Goal: Task Accomplishment & Management: Use online tool/utility

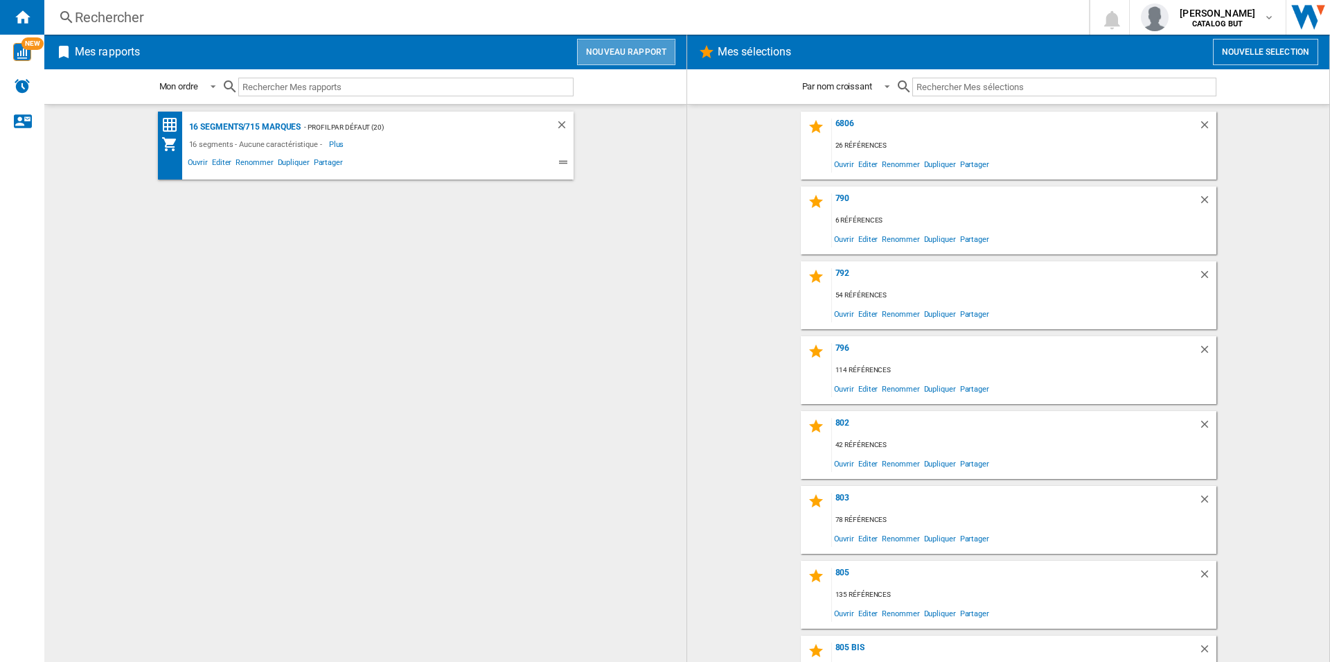
click at [657, 57] on button "Nouveau rapport" at bounding box center [626, 52] width 98 height 26
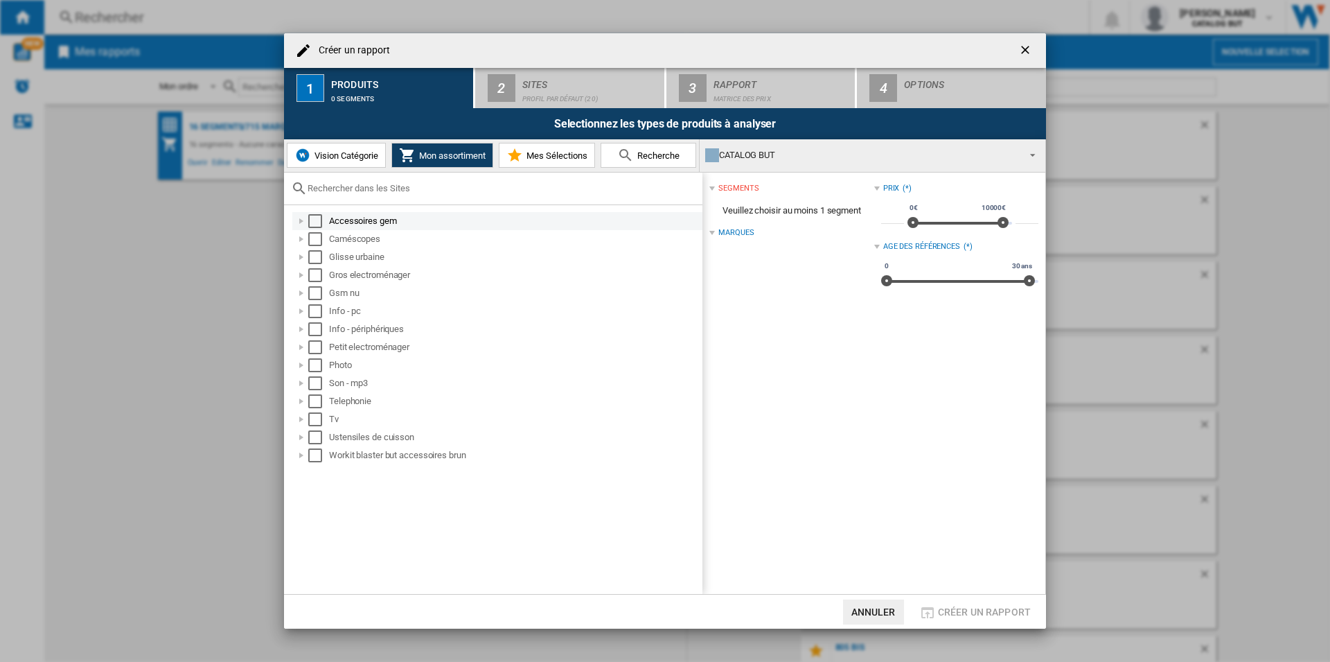
click at [317, 223] on div "Select" at bounding box center [315, 221] width 14 height 14
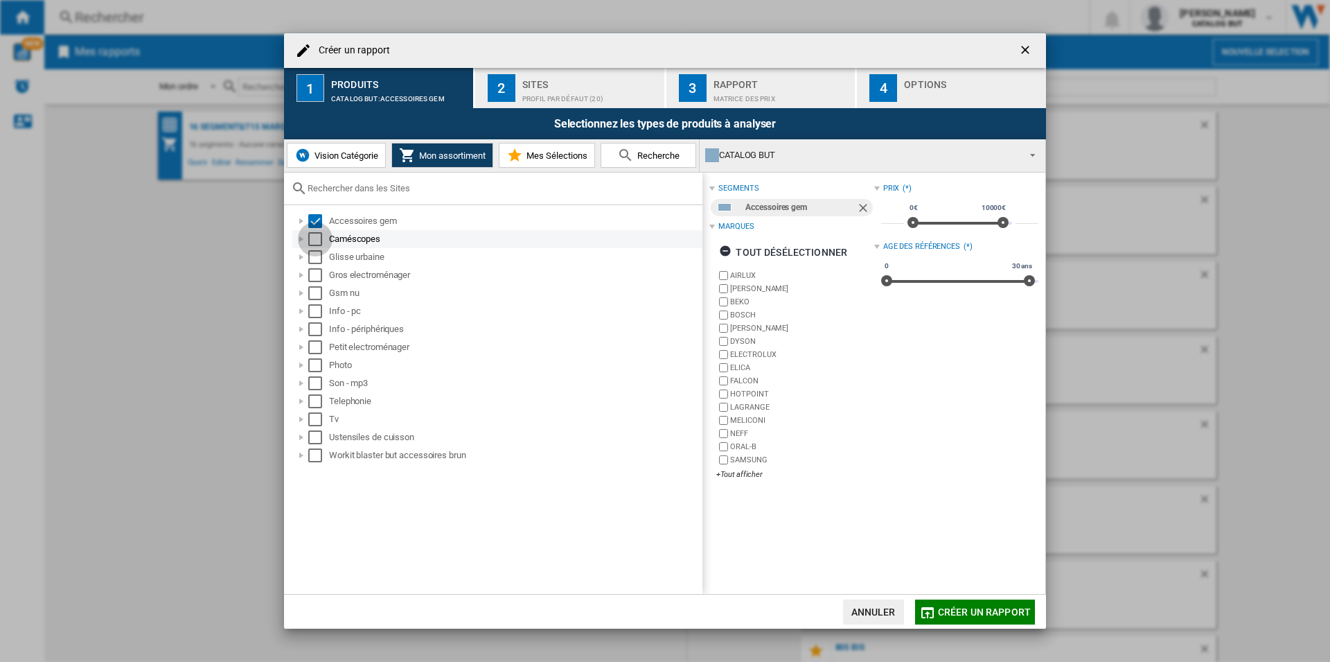
click at [319, 243] on div "Select" at bounding box center [315, 239] width 14 height 14
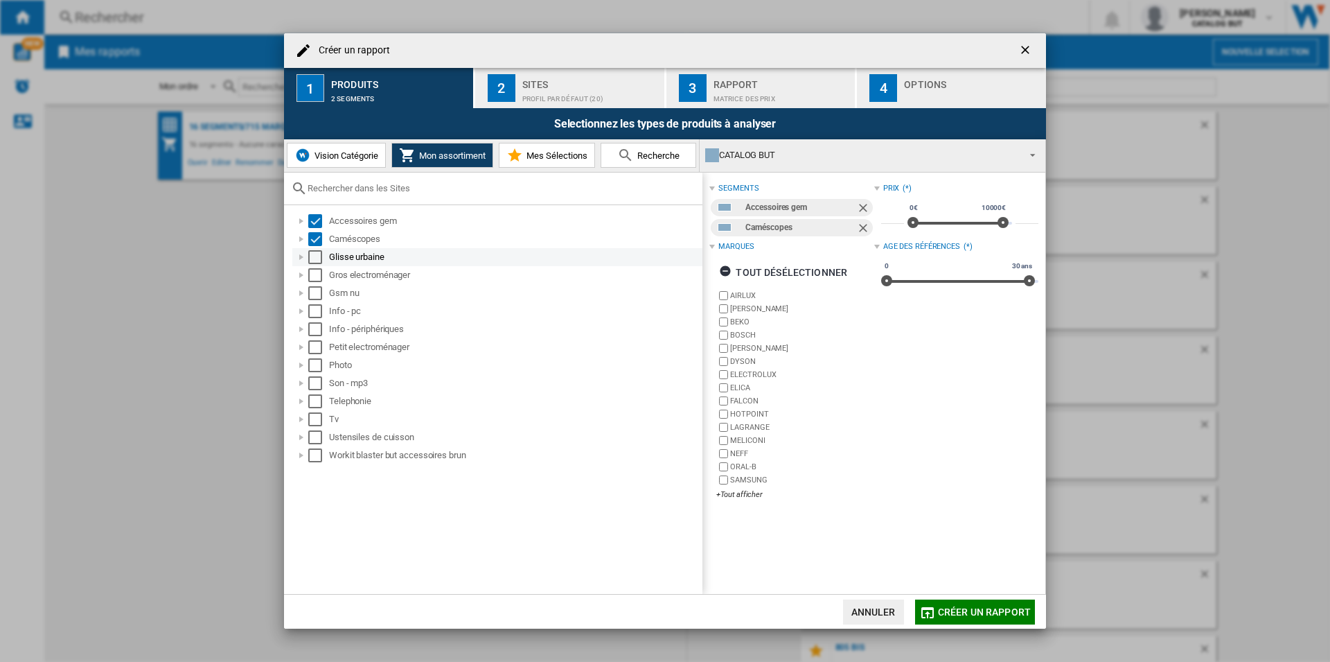
click at [315, 255] on div "Select" at bounding box center [315, 257] width 14 height 14
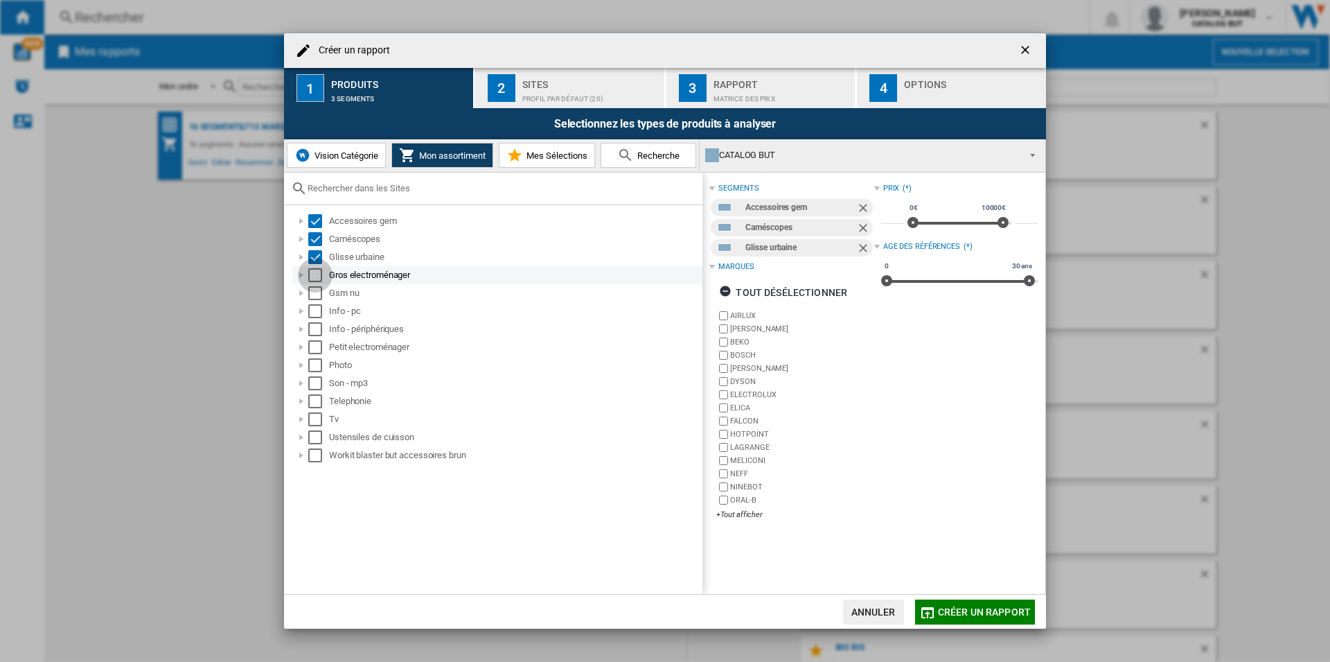
click at [315, 270] on div "Select" at bounding box center [315, 275] width 14 height 14
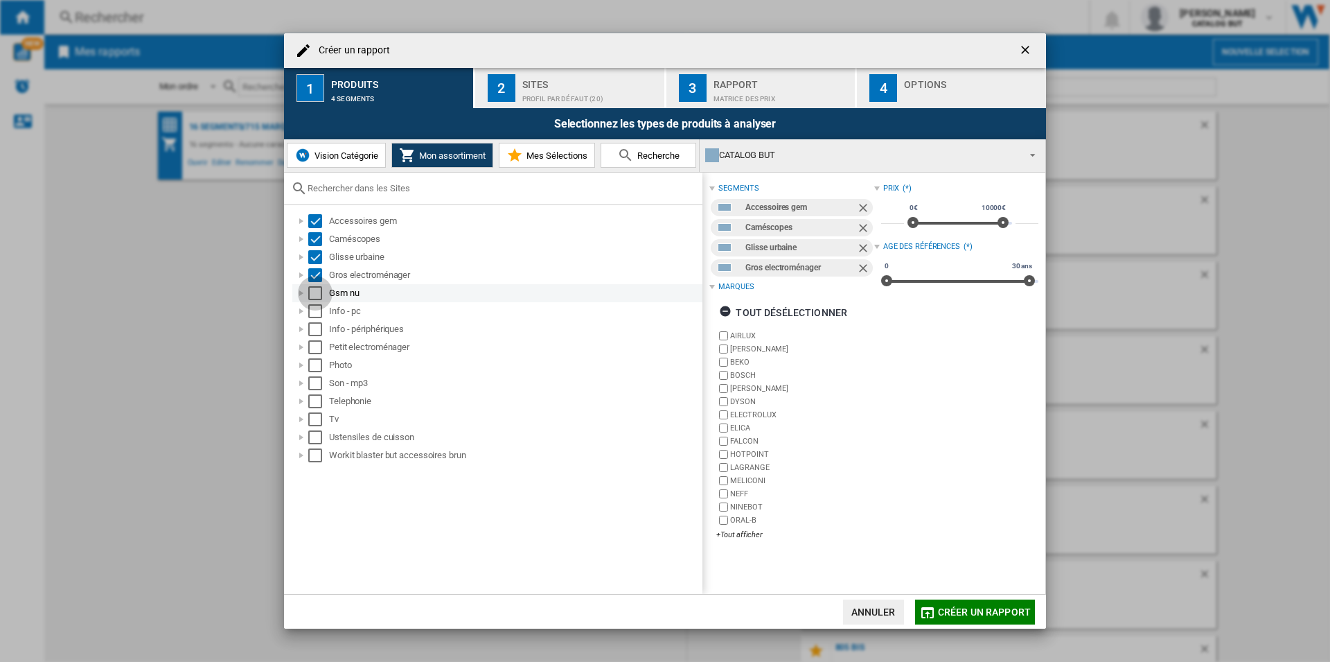
click at [317, 292] on div "Select" at bounding box center [315, 293] width 14 height 14
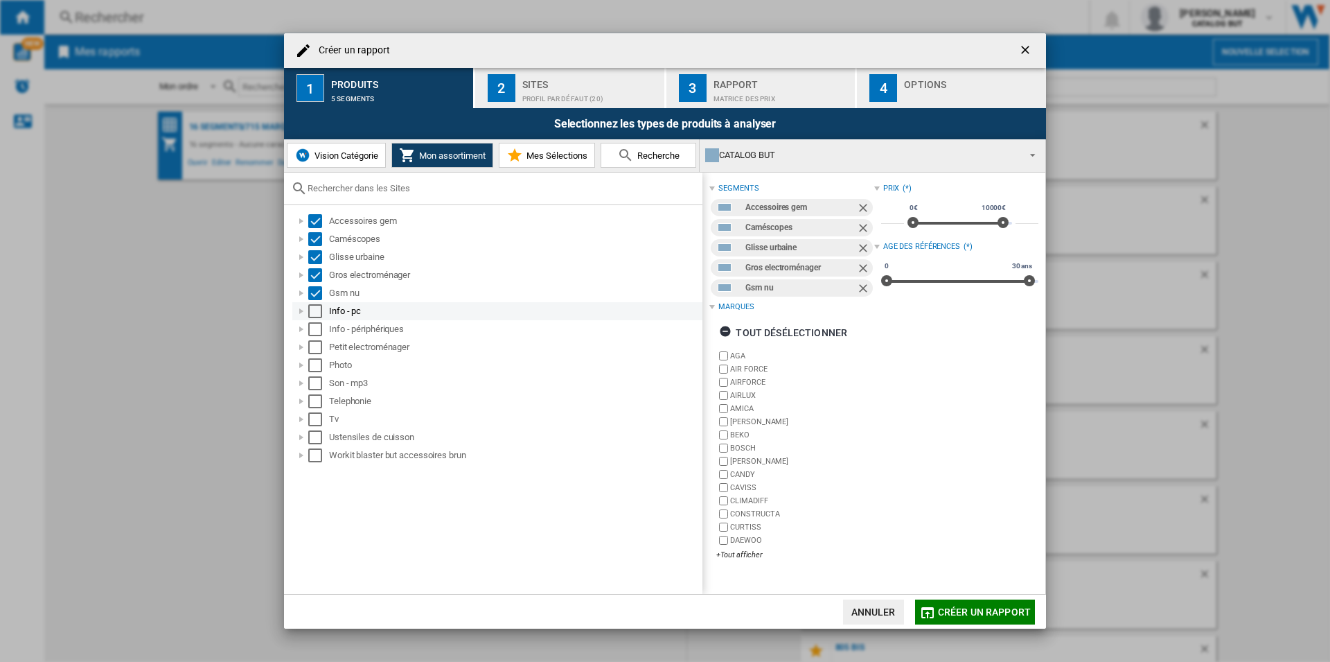
click at [319, 306] on div "Select" at bounding box center [315, 311] width 14 height 14
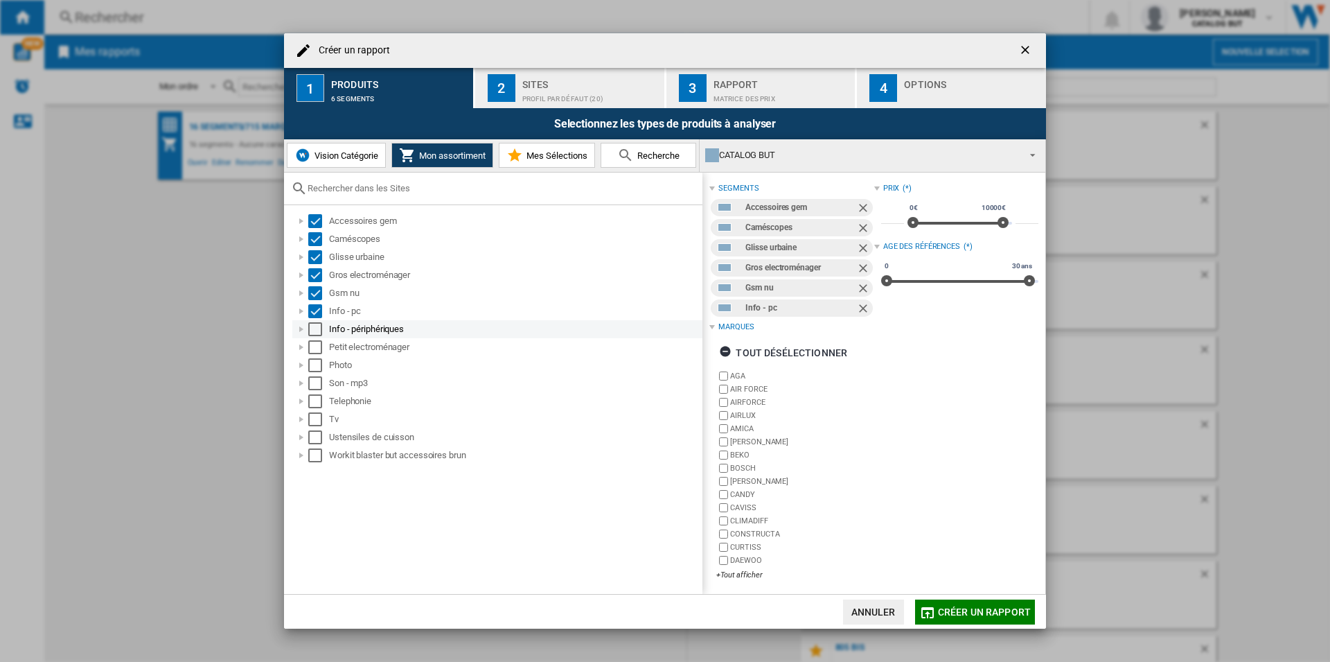
click at [318, 326] on div "Select" at bounding box center [315, 329] width 14 height 14
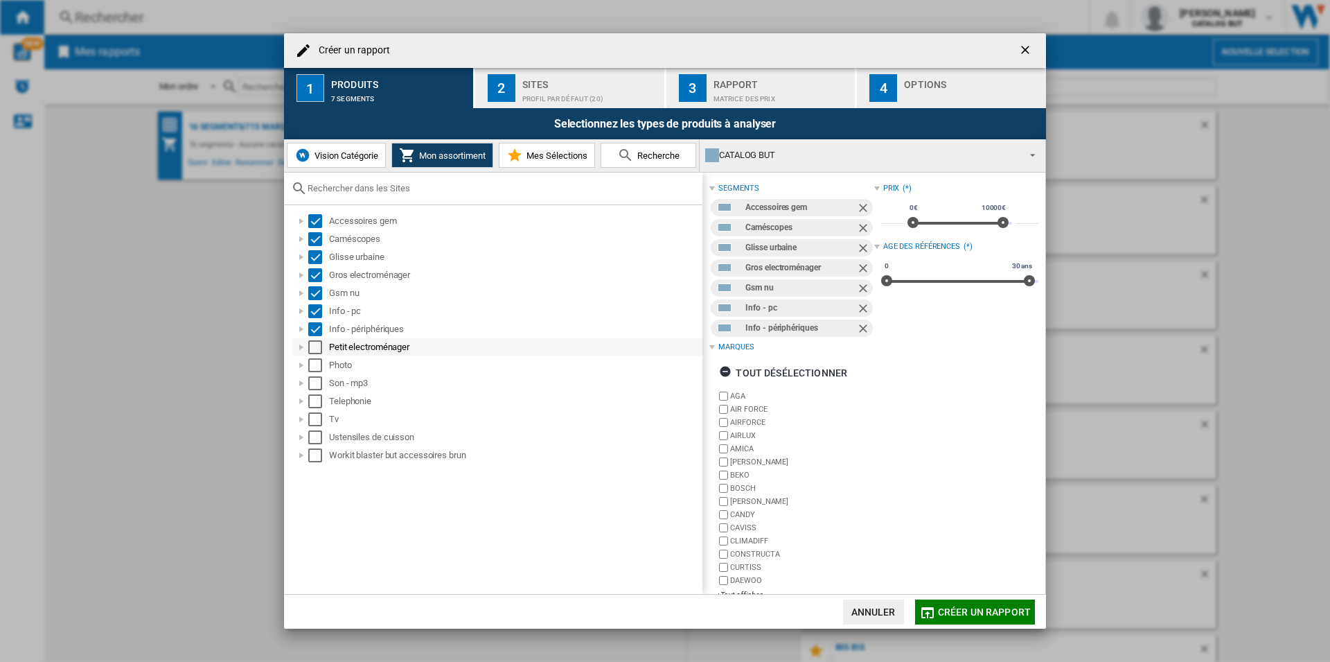
click at [318, 346] on div "Select" at bounding box center [315, 347] width 14 height 14
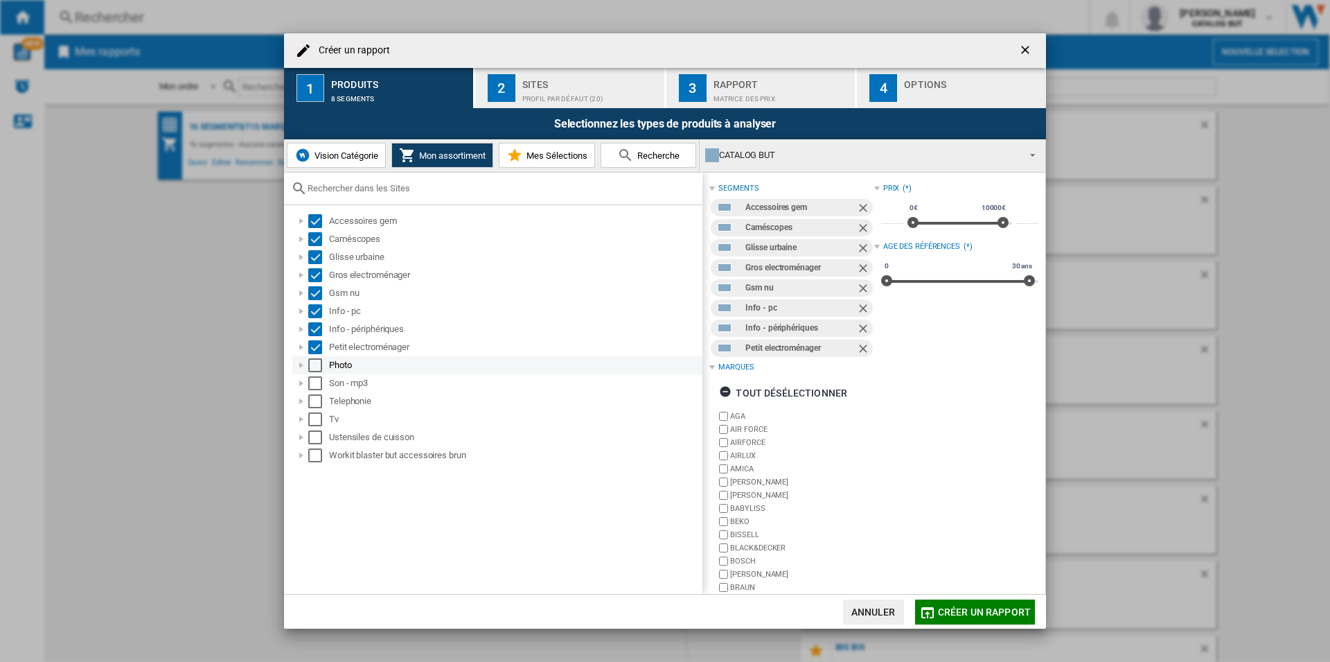
click at [319, 363] on div "Select" at bounding box center [315, 365] width 14 height 14
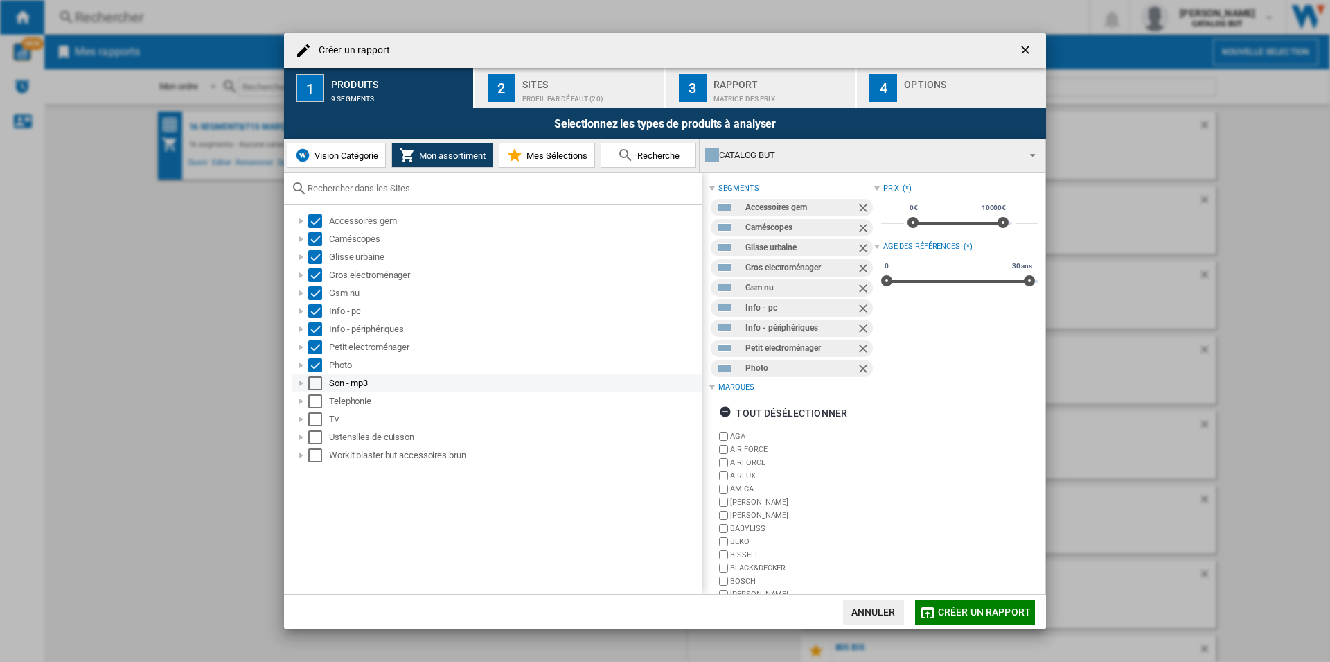
click at [317, 388] on div "Select" at bounding box center [315, 383] width 14 height 14
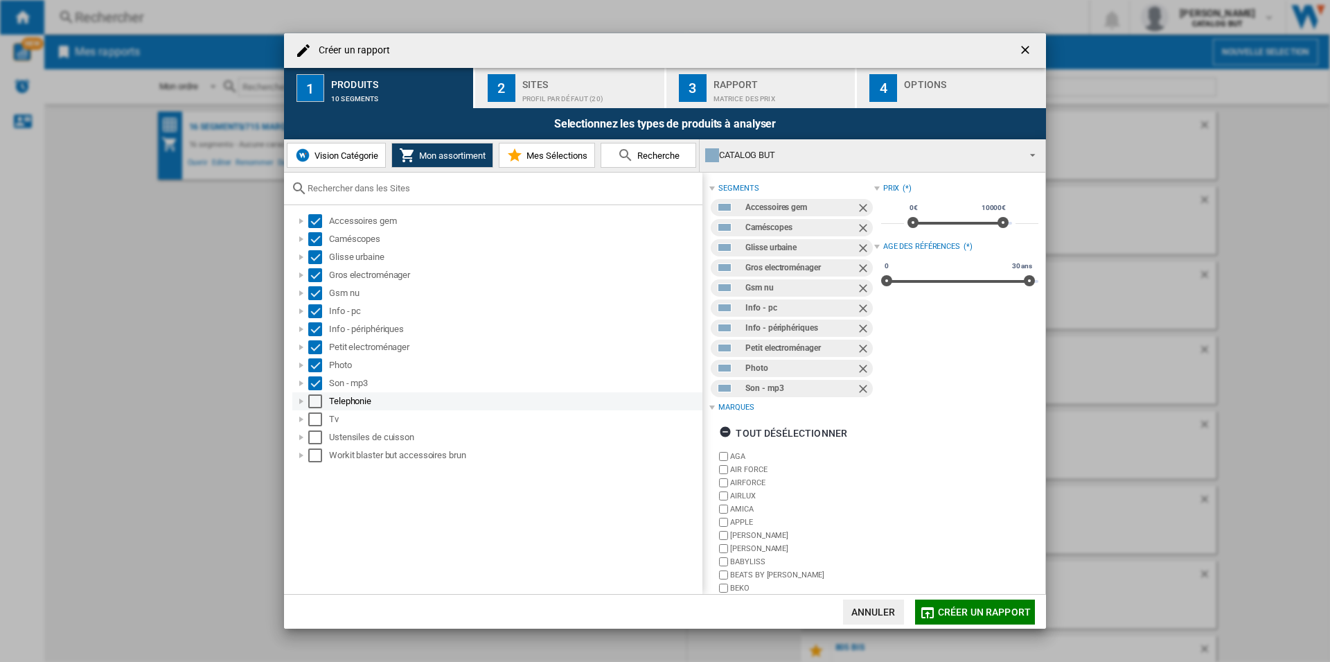
click at [317, 402] on div "Select" at bounding box center [315, 401] width 14 height 14
click at [315, 414] on div "Select" at bounding box center [315, 419] width 14 height 14
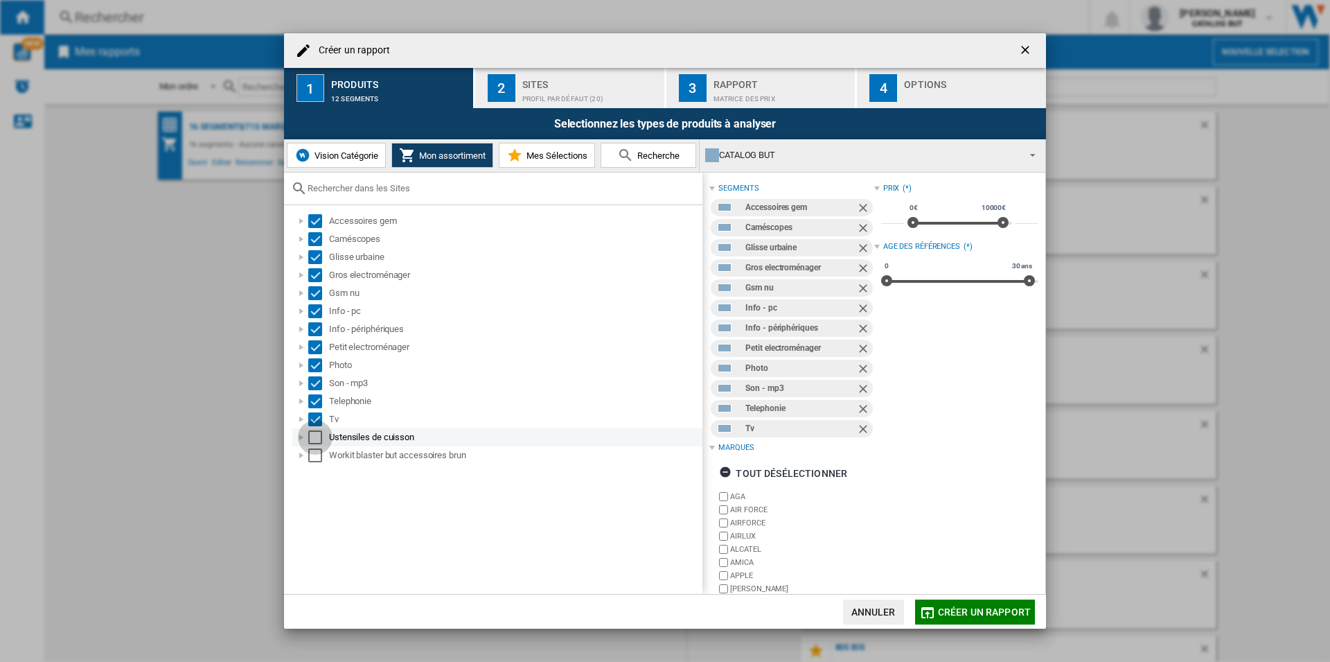
click at [316, 438] on div "Select" at bounding box center [315, 437] width 14 height 14
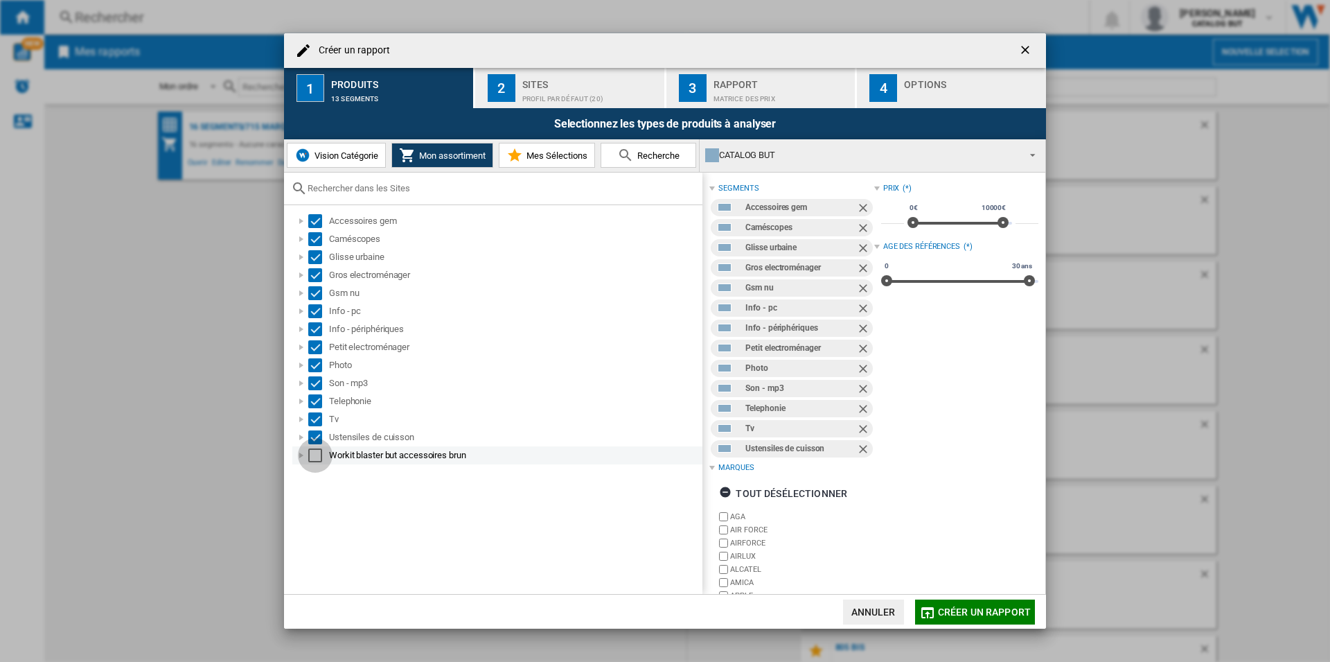
click at [317, 452] on div "Select" at bounding box center [315, 455] width 14 height 14
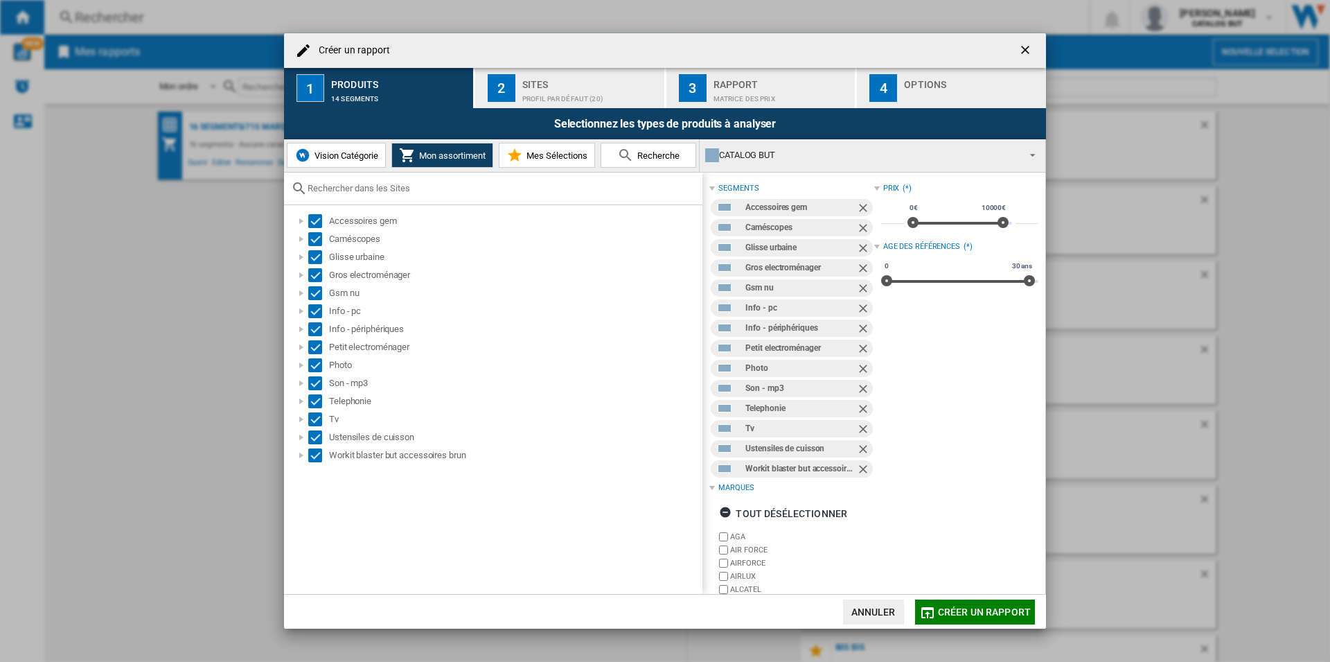
click at [557, 96] on div "Profil par défaut (20)" at bounding box center [590, 95] width 136 height 15
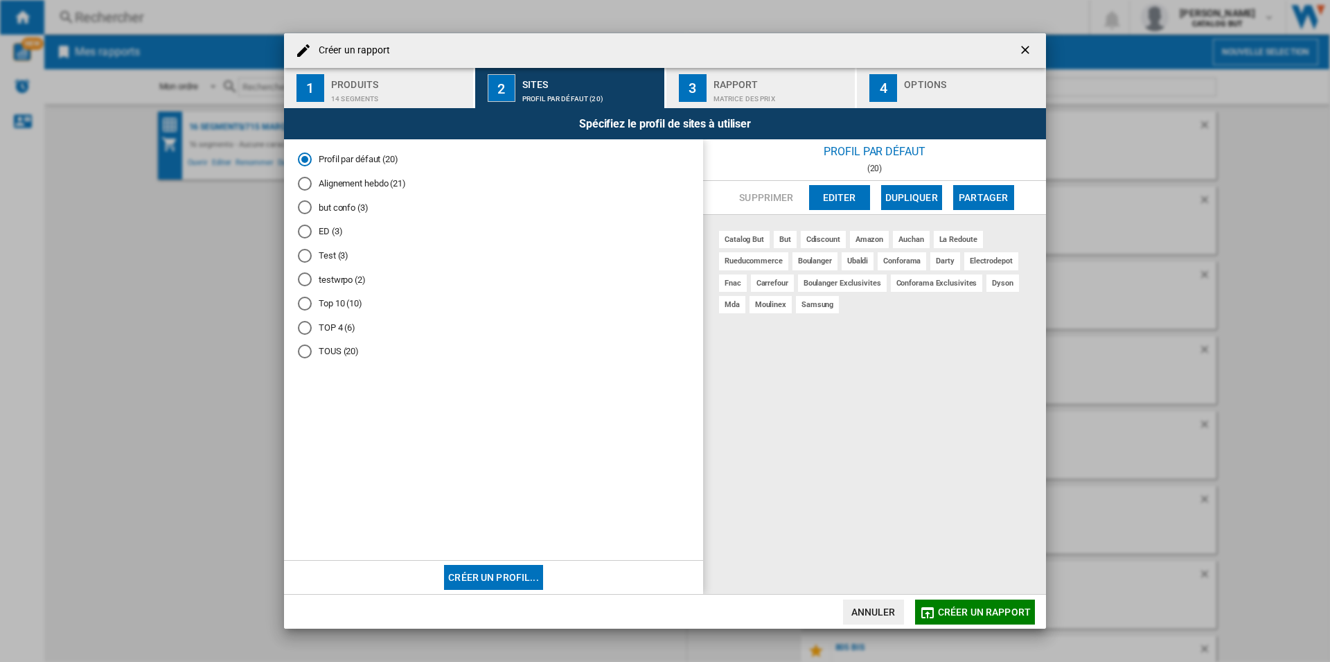
click at [333, 184] on md-radio-button "Alignement hebdo (21)" at bounding box center [493, 183] width 391 height 13
click at [738, 108] on div "Spécifiez le profil de sites à utiliser" at bounding box center [665, 123] width 762 height 31
click at [743, 96] on div "Matrice des prix" at bounding box center [782, 95] width 136 height 15
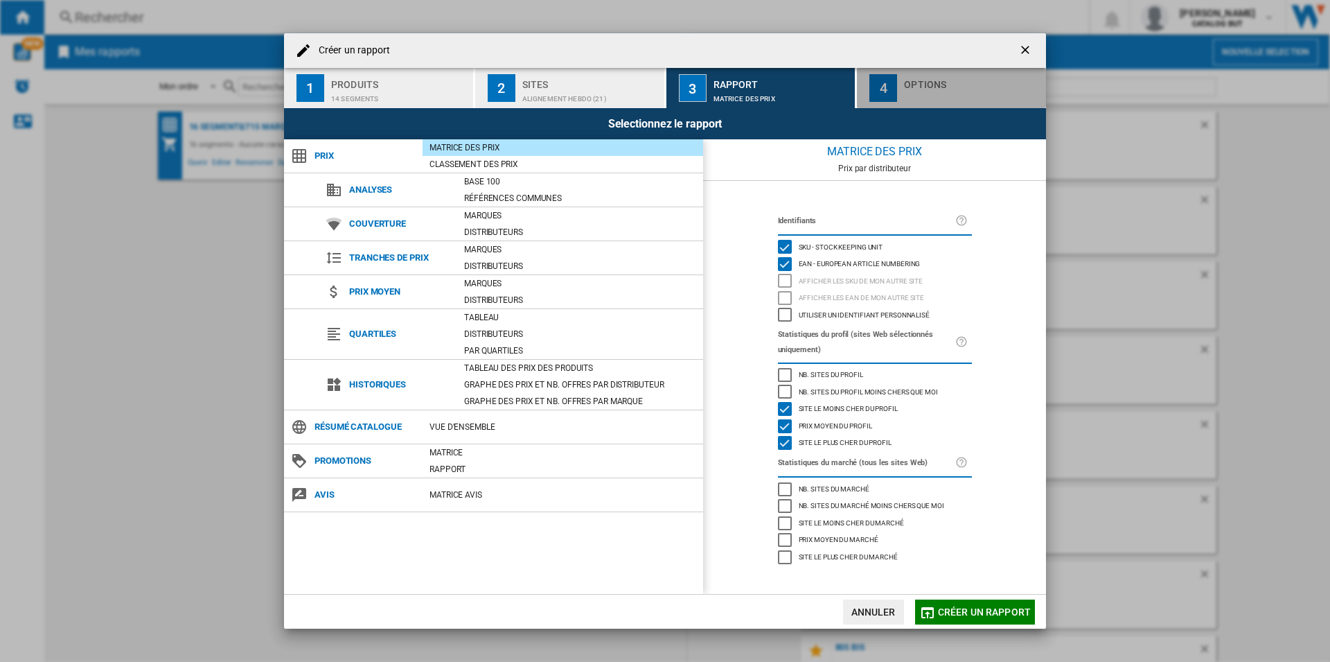
click at [914, 102] on div "button" at bounding box center [972, 95] width 136 height 15
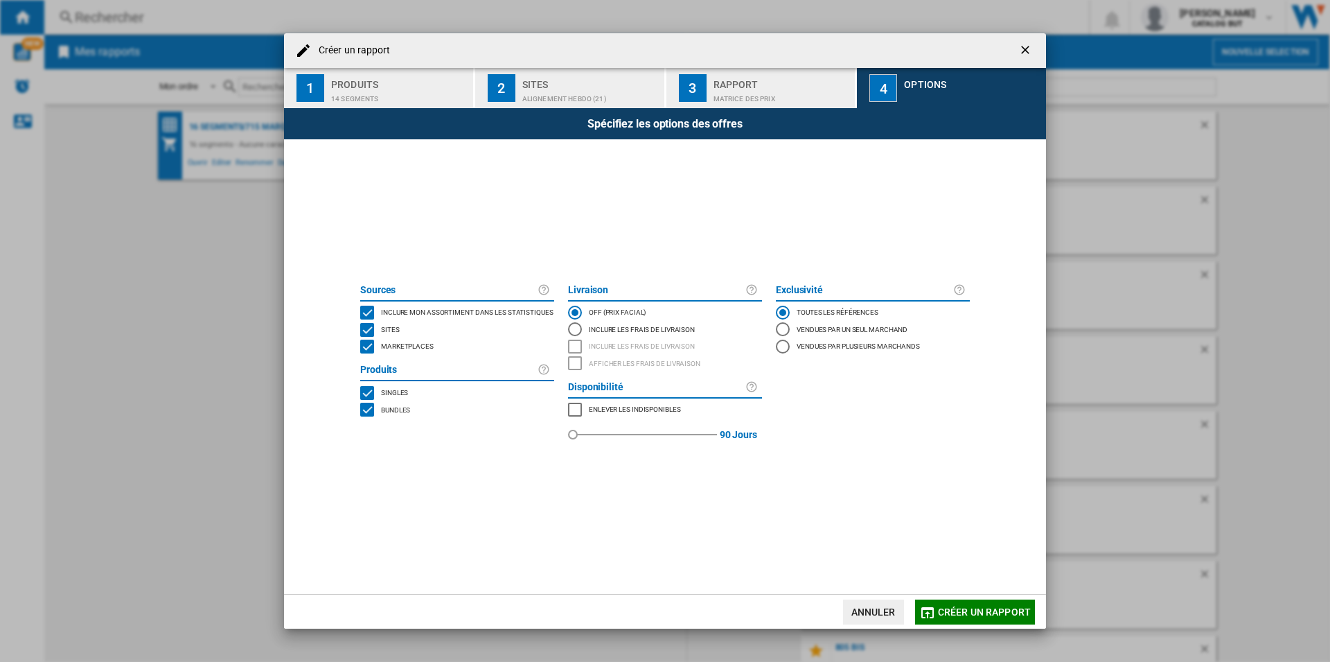
click at [380, 343] on div "Marketplaces" at bounding box center [406, 346] width 56 height 14
click at [998, 610] on span "Créer un rapport" at bounding box center [984, 611] width 93 height 11
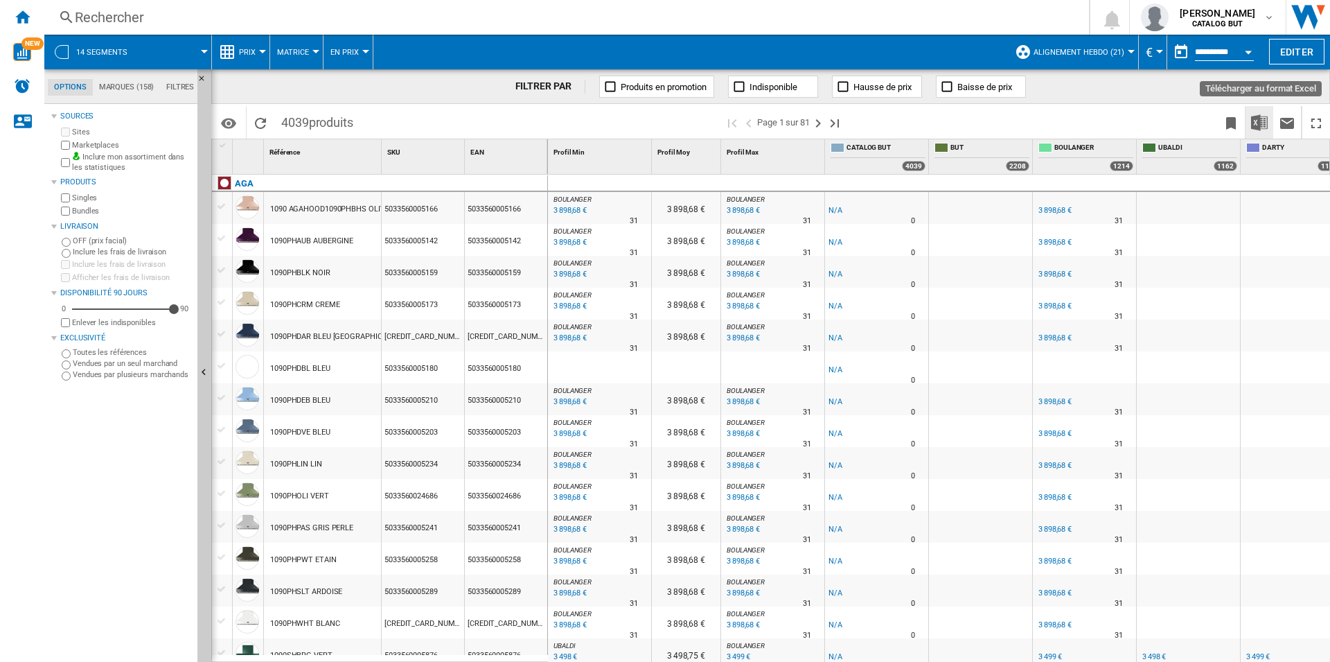
click at [1266, 116] on img "Télécharger au format Excel" at bounding box center [1259, 122] width 17 height 17
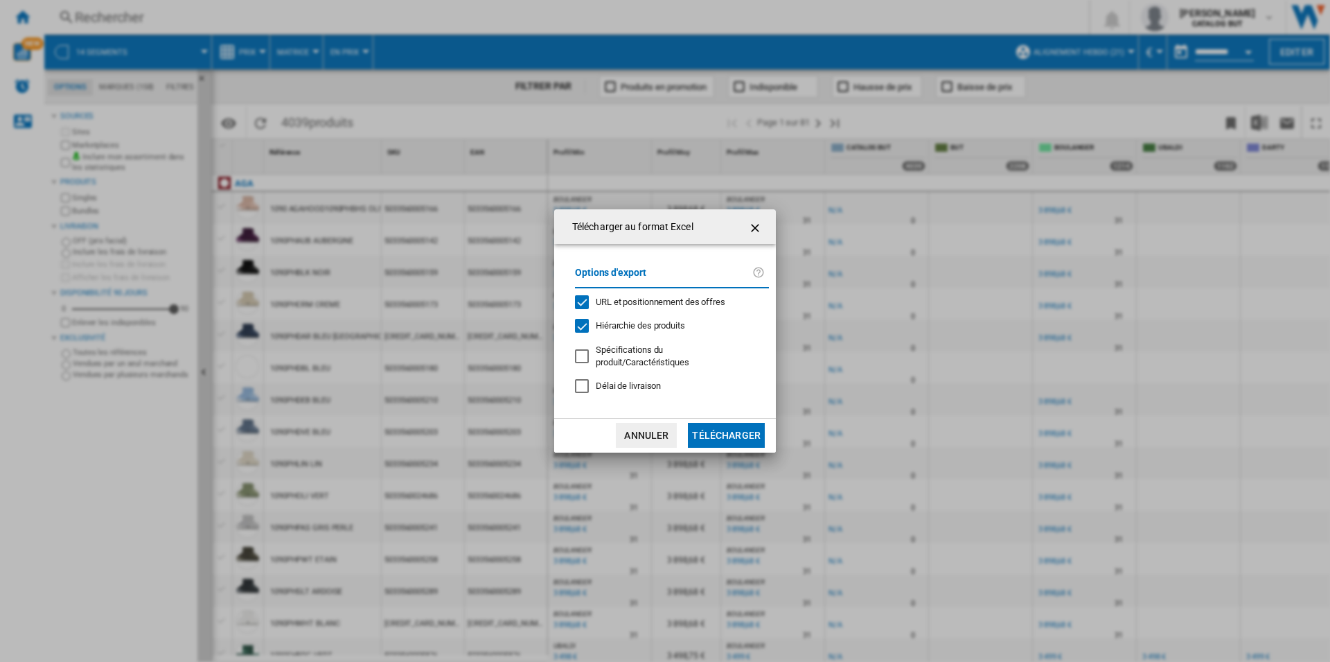
click at [623, 304] on span "URL et positionnement des offres" at bounding box center [661, 301] width 130 height 10
click at [717, 425] on button "Télécharger" at bounding box center [726, 435] width 77 height 25
